Goal: Information Seeking & Learning: Learn about a topic

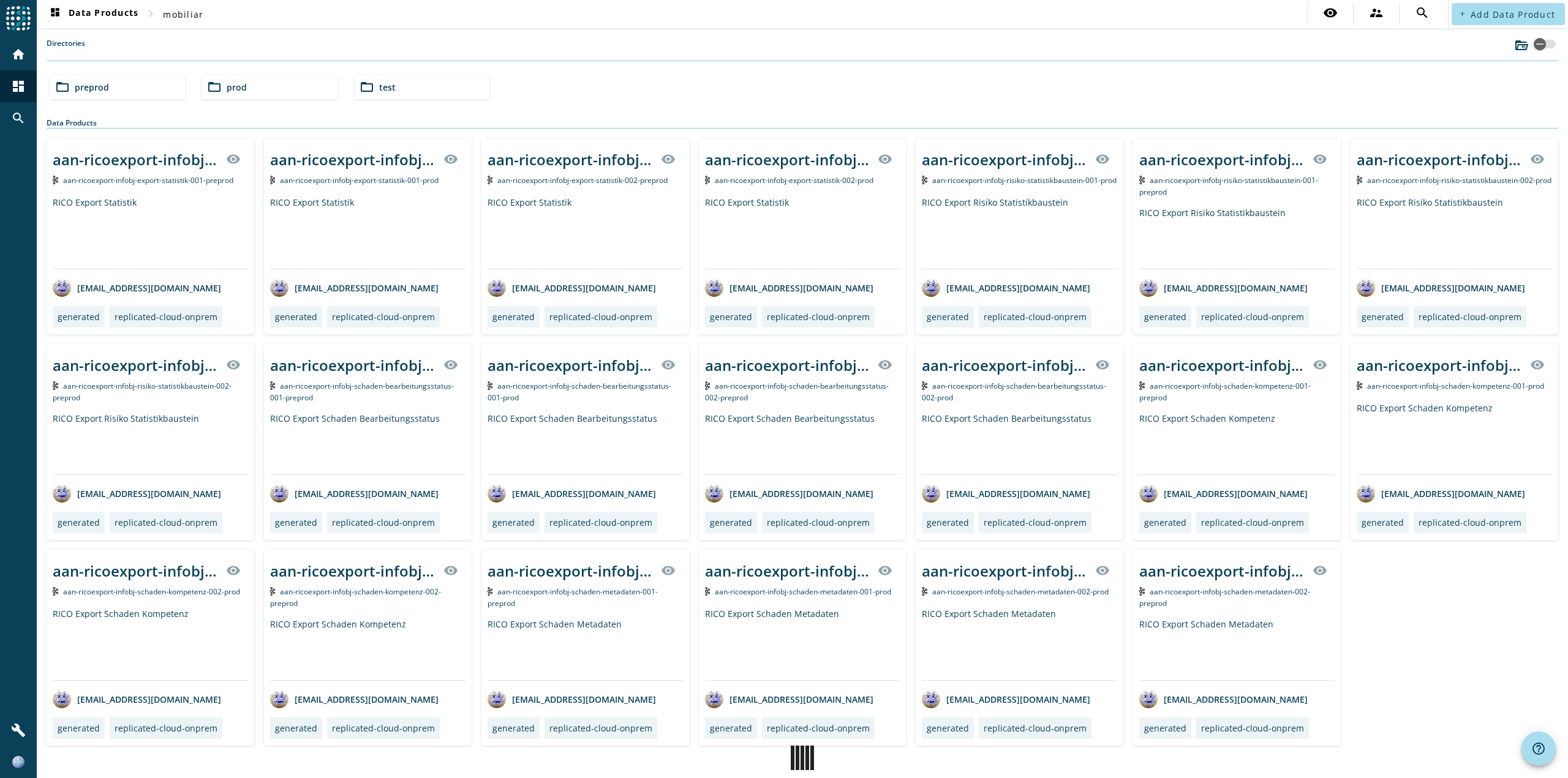
drag, startPoint x: 0, startPoint y: 0, endPoint x: 131, endPoint y: 89, distance: 158.4
click at [131, 89] on div "folder_open preprod" at bounding box center [118, 86] width 135 height 24
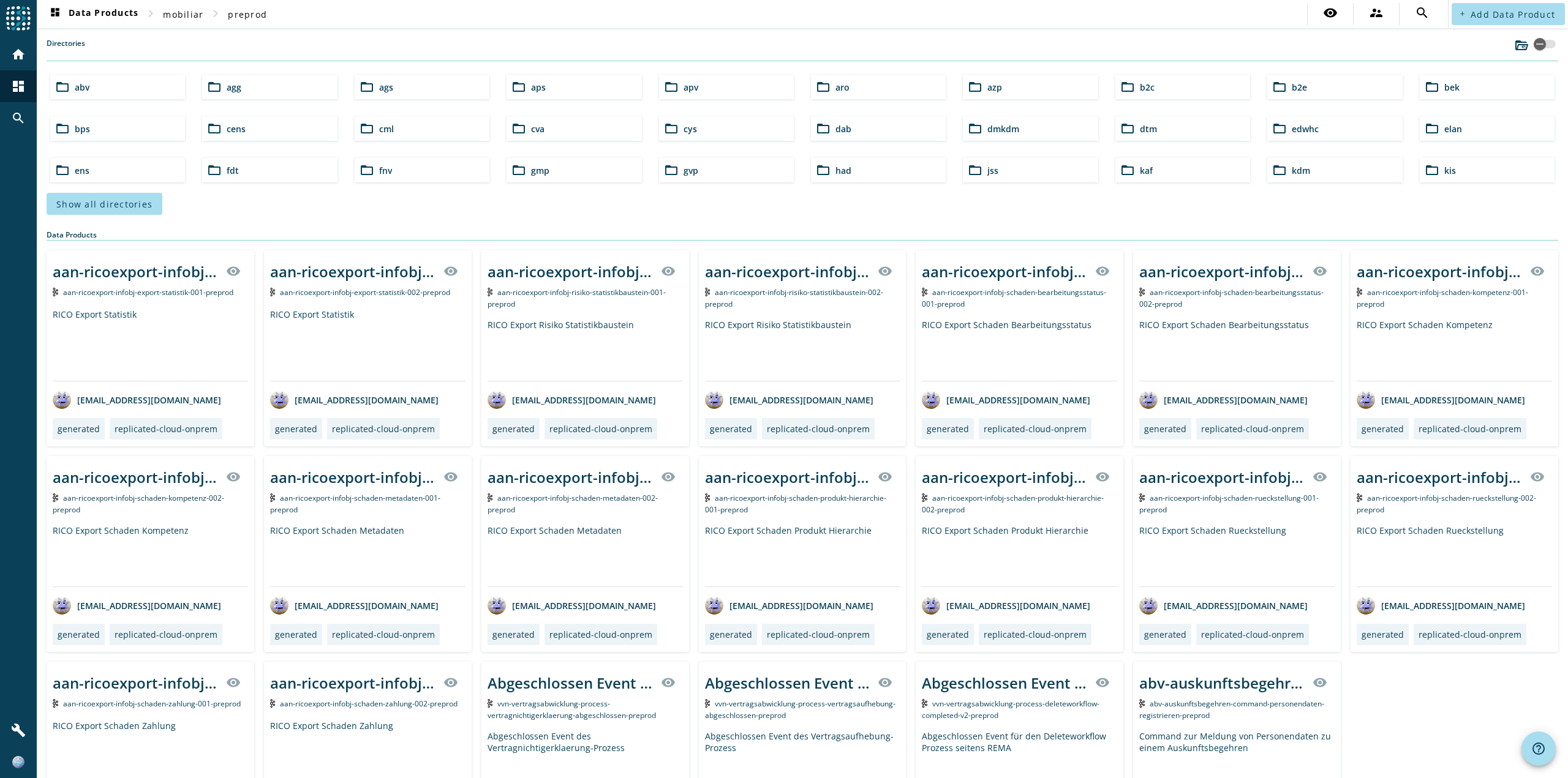
click at [1168, 87] on div "folder_open b2c" at bounding box center [1183, 86] width 135 height 24
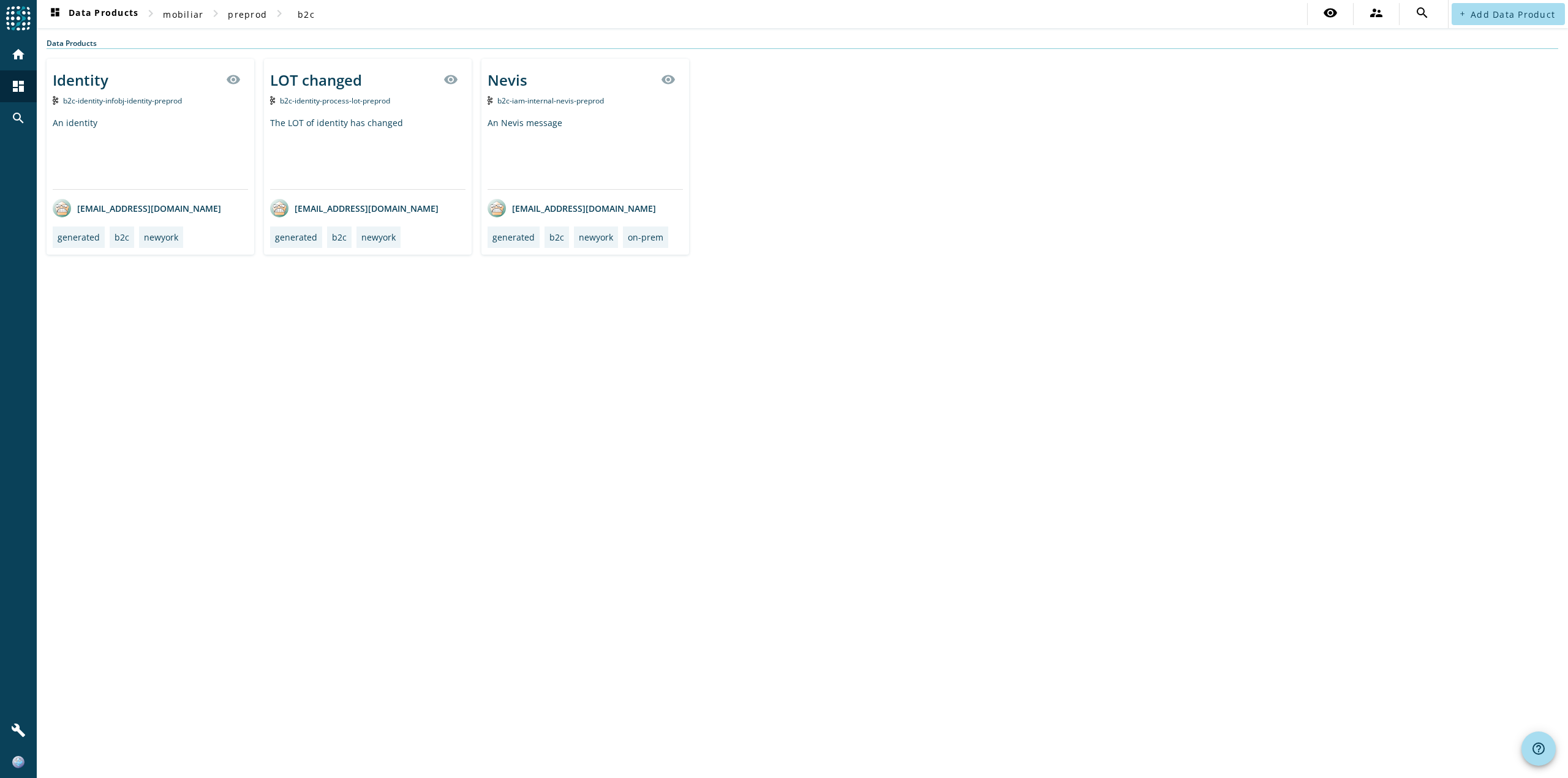
click at [108, 83] on div "Identity visibility" at bounding box center [150, 80] width 195 height 30
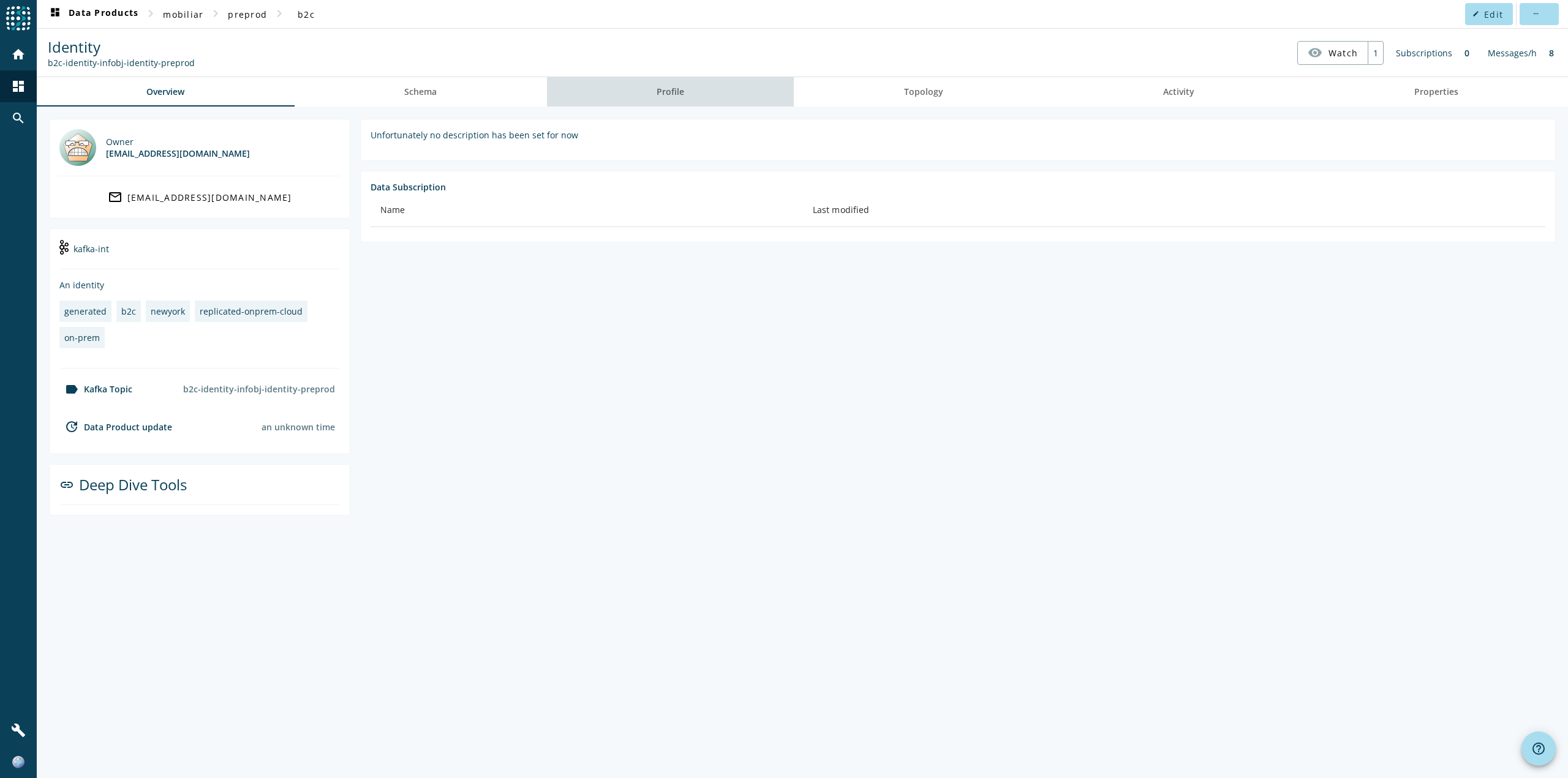
click at [669, 91] on span "Profile" at bounding box center [670, 92] width 27 height 9
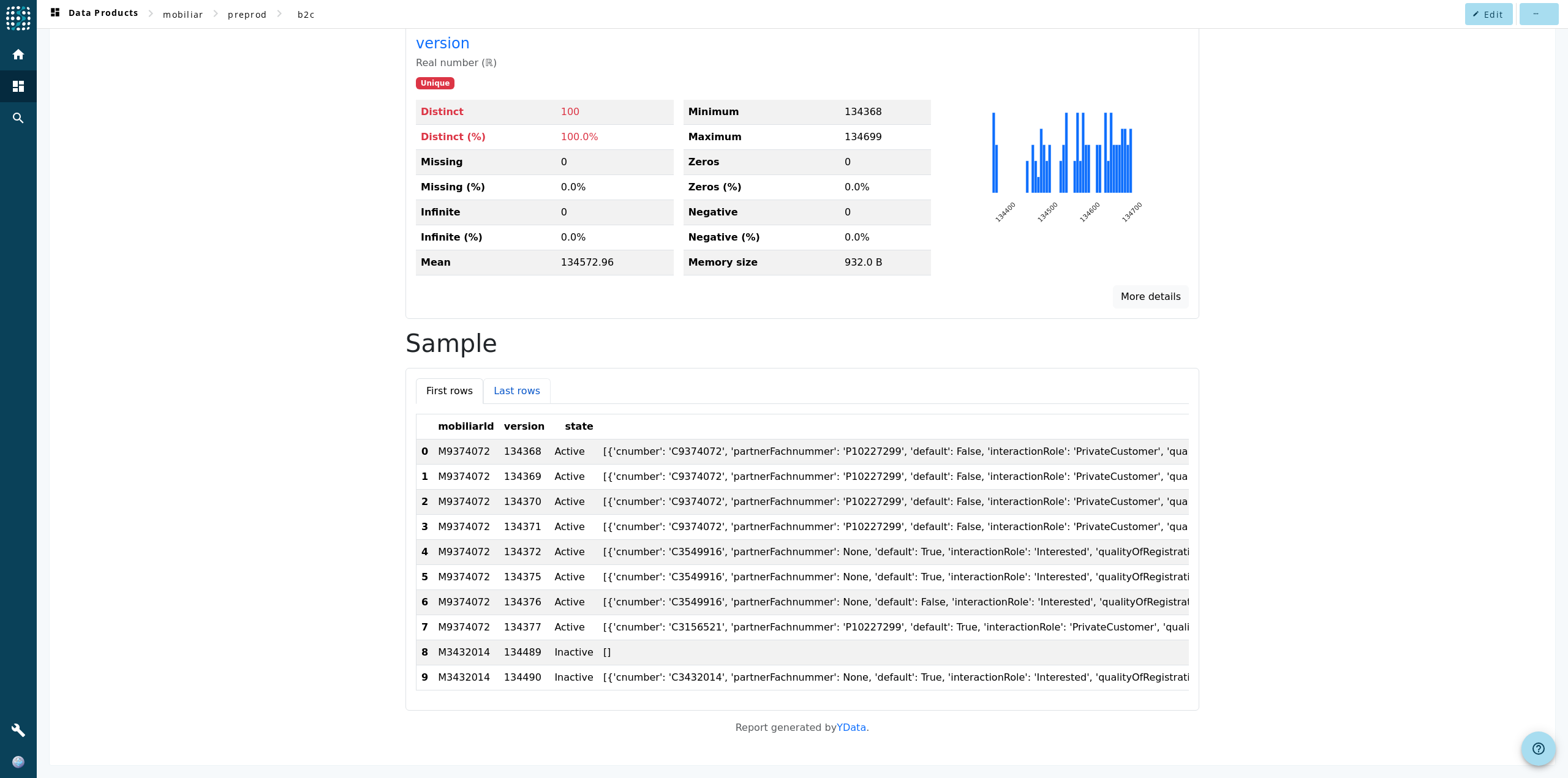
click at [507, 389] on button "Last rows" at bounding box center [517, 391] width 67 height 26
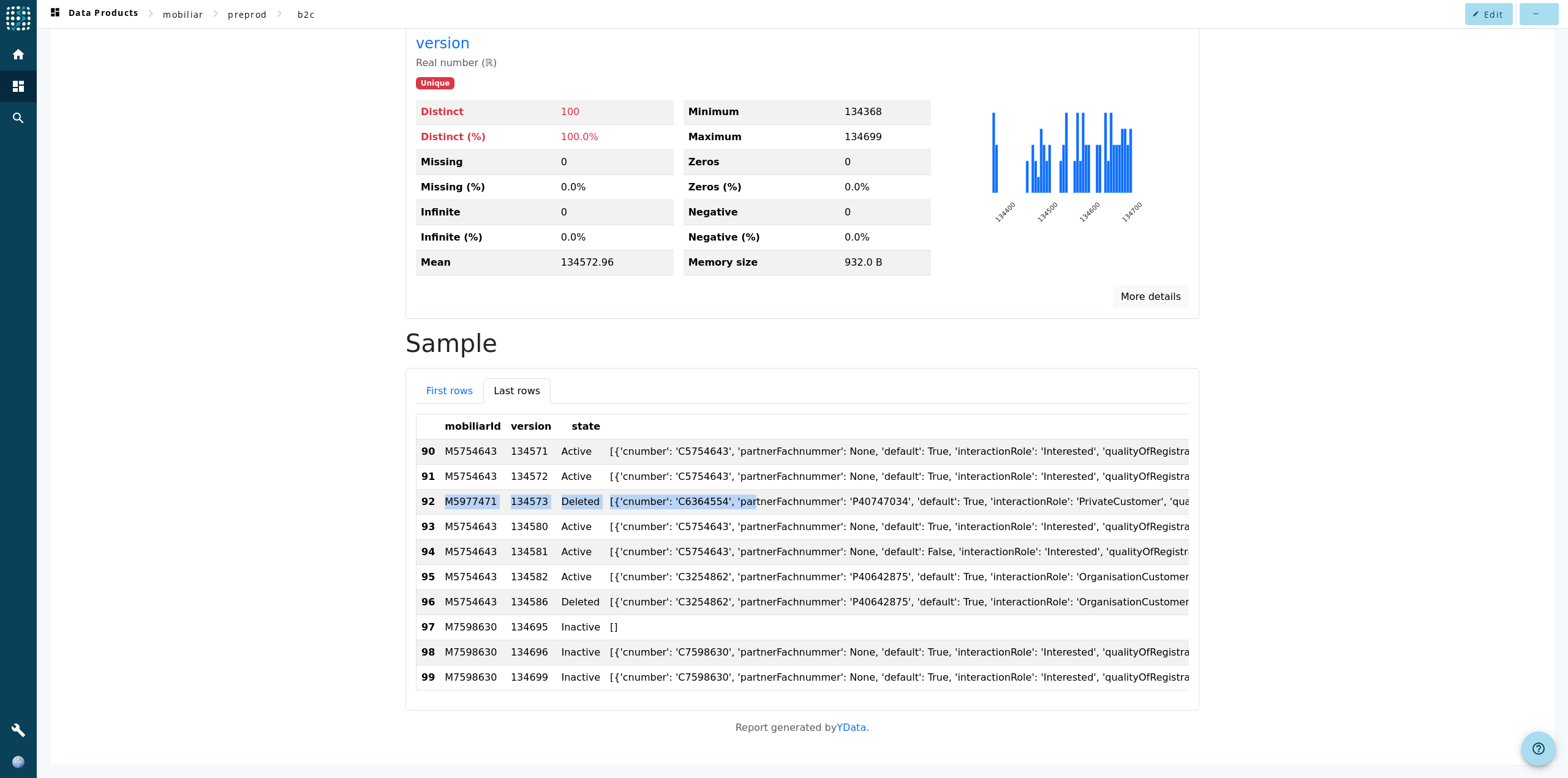
drag, startPoint x: 432, startPoint y: 489, endPoint x: 702, endPoint y: 484, distance: 270.0
